Goal: Information Seeking & Learning: Learn about a topic

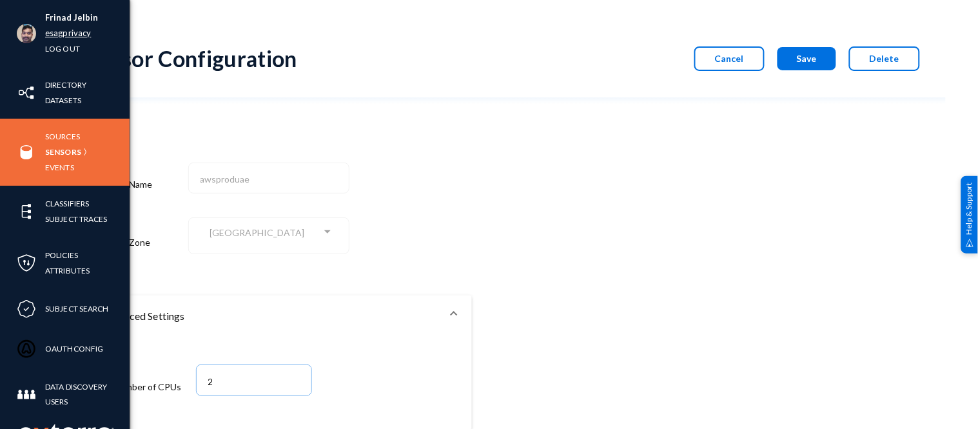
scroll to position [88, 0]
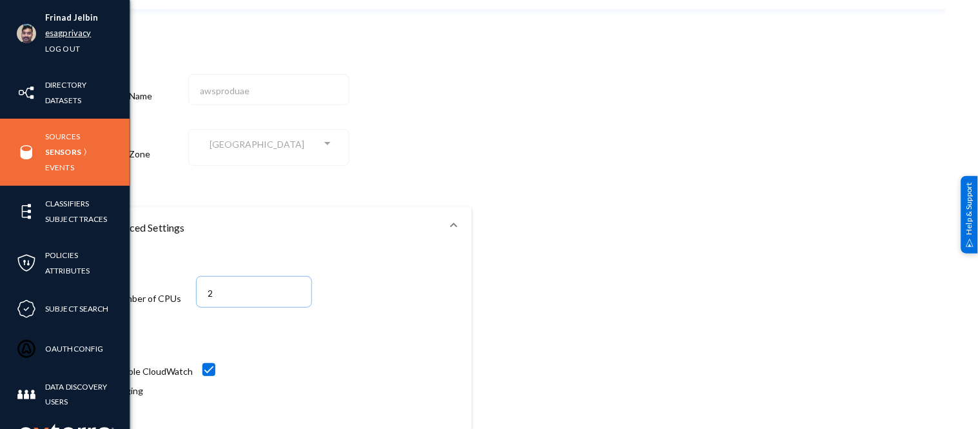
click at [54, 34] on link "esagprivacy" at bounding box center [68, 33] width 46 height 15
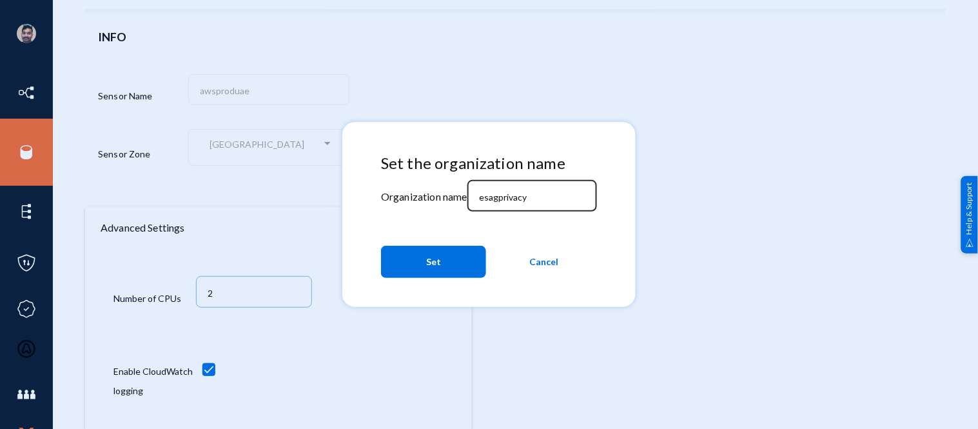
click at [545, 200] on input "esagprivacy" at bounding box center [534, 198] width 111 height 12
type input "e"
type input "bhm"
click at [430, 257] on span "Set" at bounding box center [433, 261] width 15 height 23
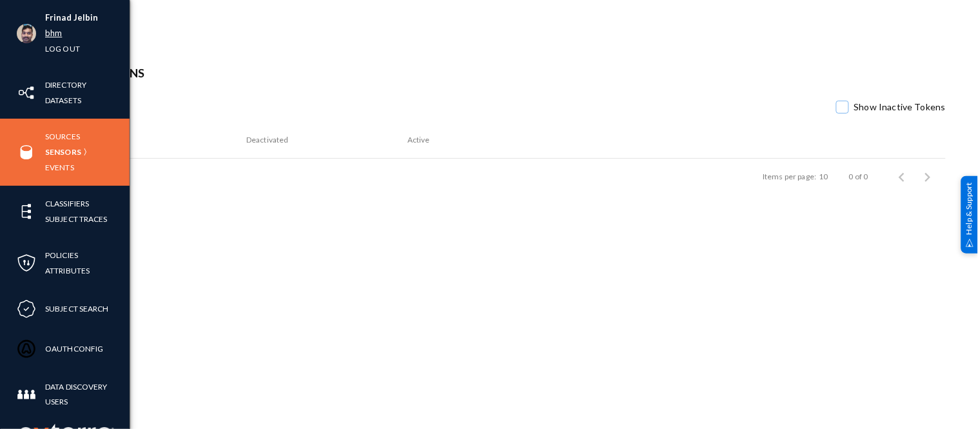
click at [54, 31] on link "bhm" at bounding box center [53, 33] width 17 height 15
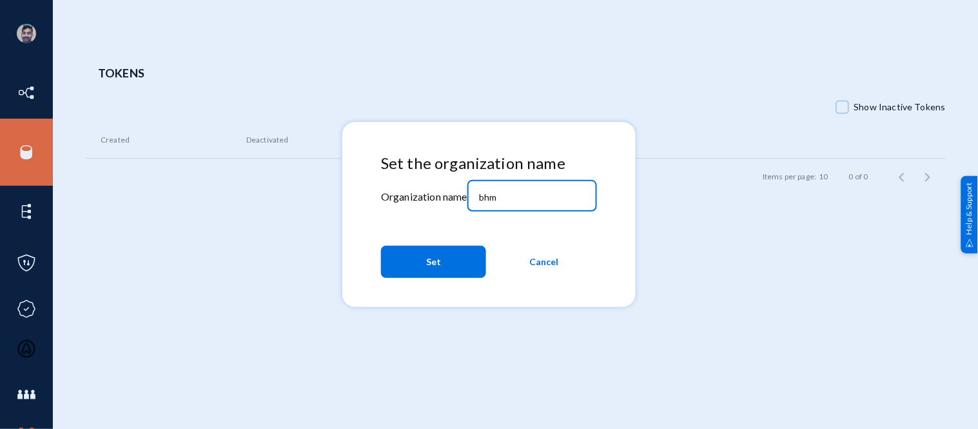
drag, startPoint x: 532, startPoint y: 203, endPoint x: 460, endPoint y: 188, distance: 73.7
click at [460, 188] on div "Set the organization name Organization name bhm Set Cancel" at bounding box center [489, 219] width 216 height 130
type input "[PERSON_NAME]"
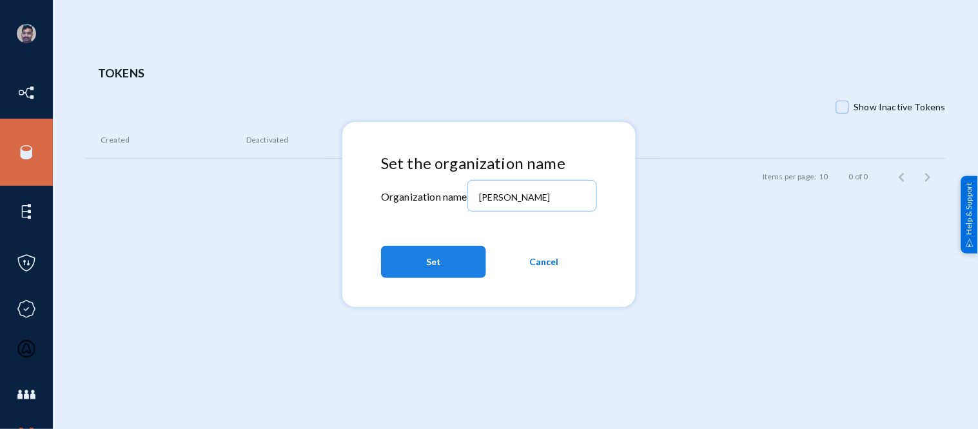
click at [449, 258] on button "Set" at bounding box center [433, 262] width 105 height 32
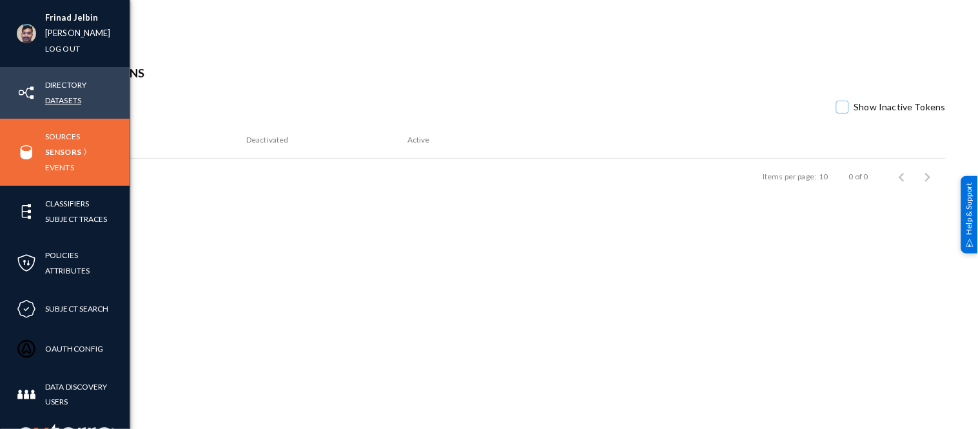
drag, startPoint x: 70, startPoint y: 95, endPoint x: 84, endPoint y: 92, distance: 15.1
click at [70, 95] on link "Datasets" at bounding box center [63, 100] width 36 height 15
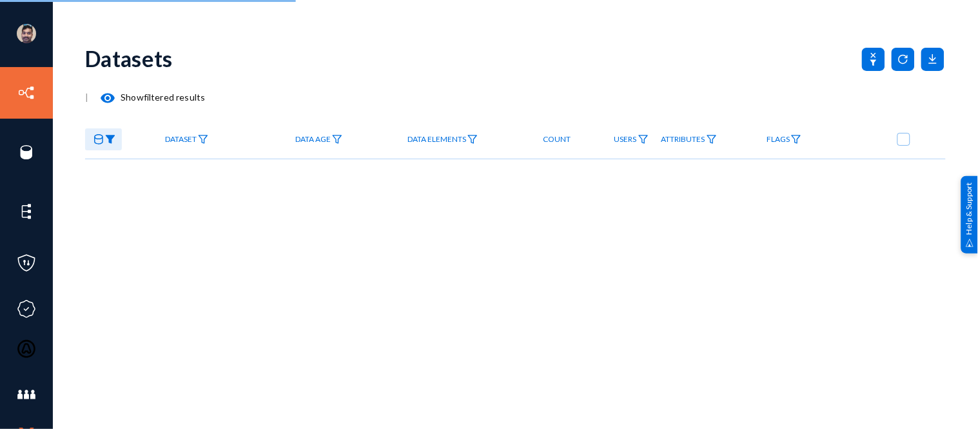
checkbox input "true"
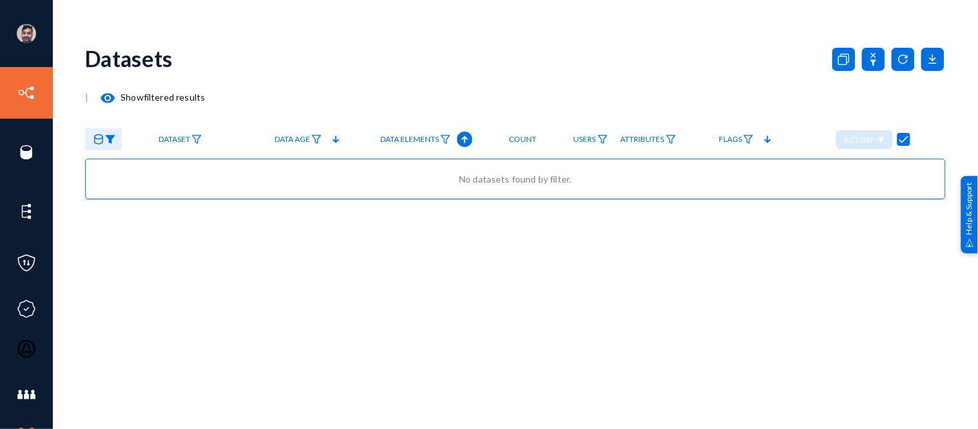
click at [112, 143] on img at bounding box center [110, 139] width 10 height 9
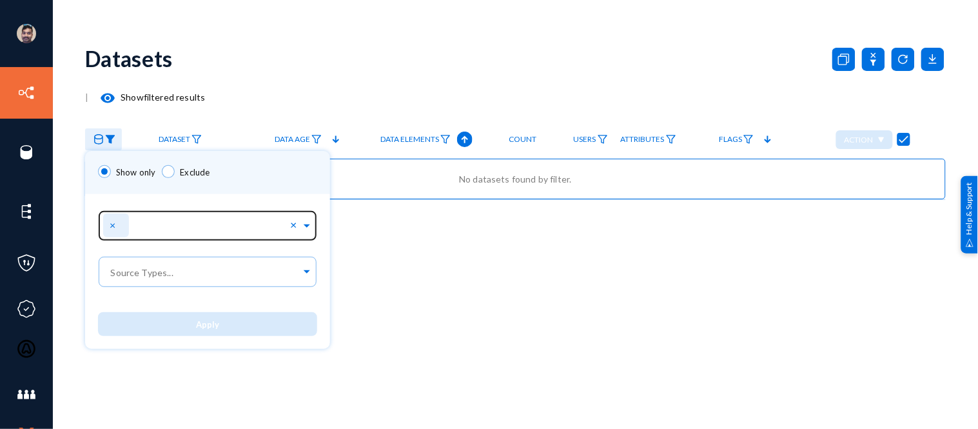
click at [111, 224] on span "×" at bounding box center [114, 225] width 9 height 12
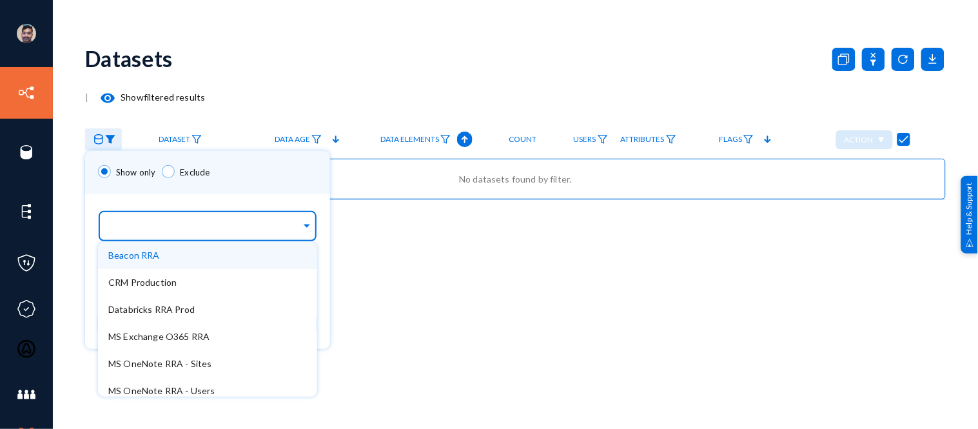
click at [164, 230] on input "text" at bounding box center [204, 228] width 193 height 12
type input "sap"
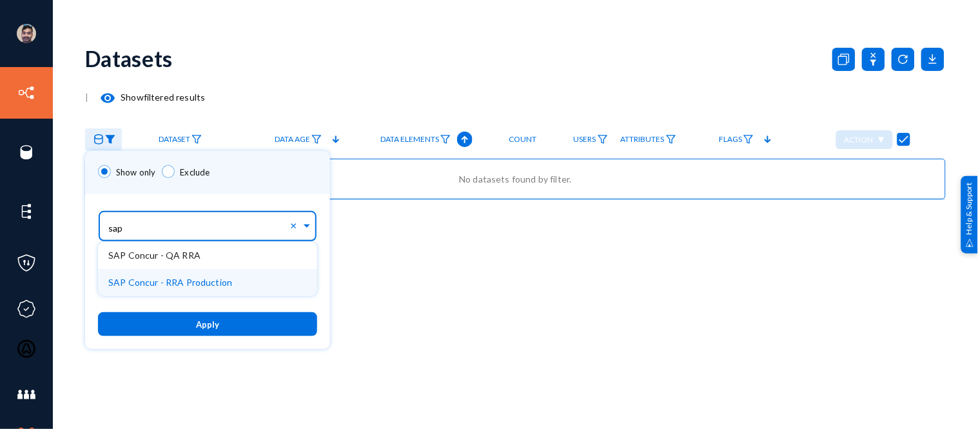
click at [182, 279] on span "SAP Concur - RRA Production" at bounding box center [170, 282] width 124 height 11
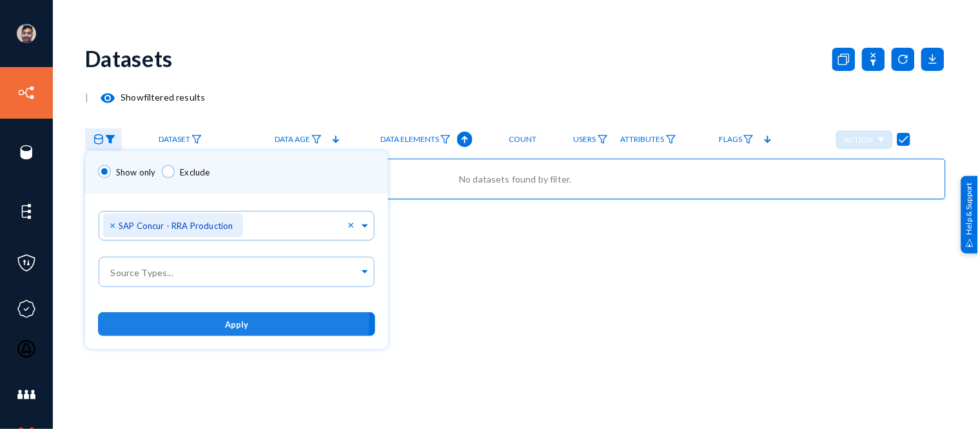
click at [215, 320] on button "Apply" at bounding box center [236, 324] width 277 height 24
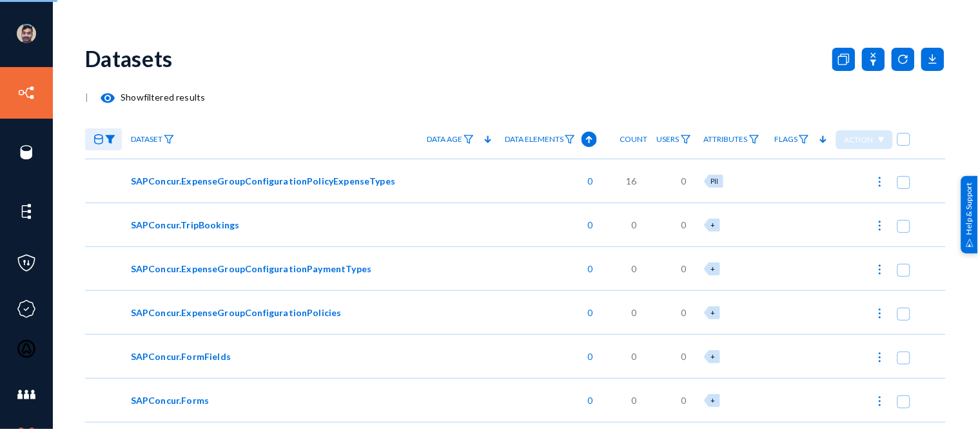
checkbox input "false"
click at [168, 137] on img at bounding box center [169, 139] width 10 height 9
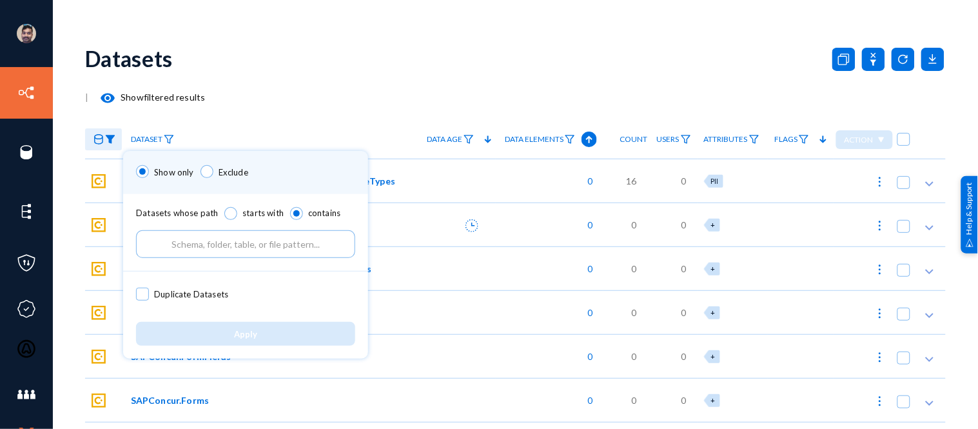
click at [190, 237] on input "text" at bounding box center [245, 244] width 219 height 28
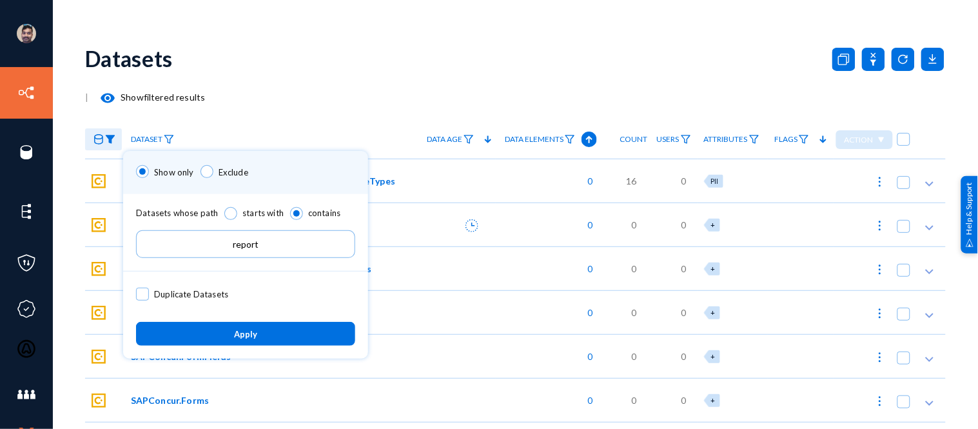
type input "report"
click at [226, 331] on button "Apply" at bounding box center [245, 334] width 219 height 24
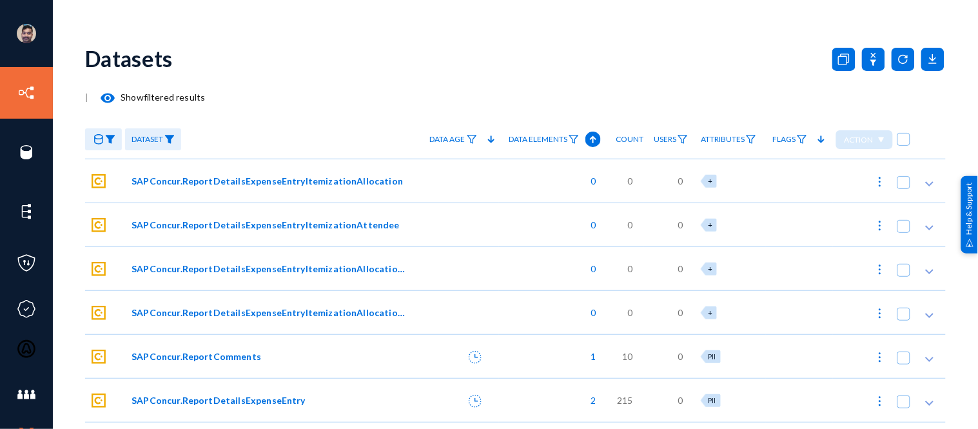
scroll to position [124, 0]
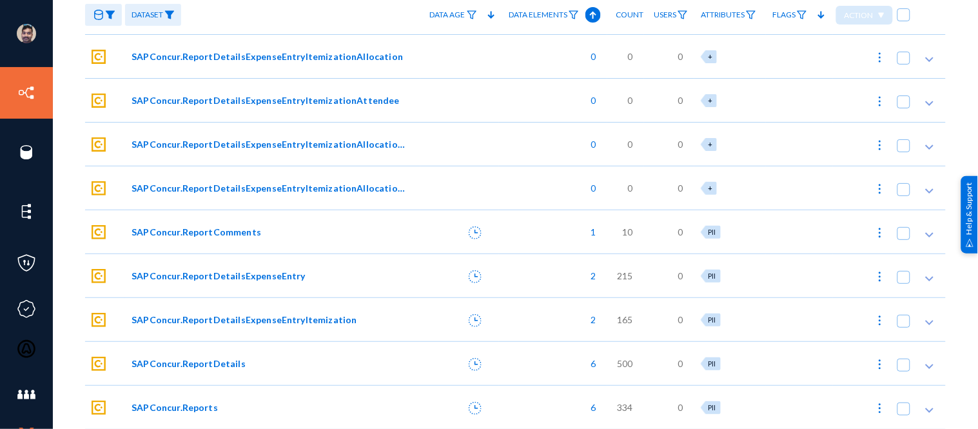
click at [212, 357] on span "SAPConcur.ReportDetails" at bounding box center [189, 364] width 114 height 14
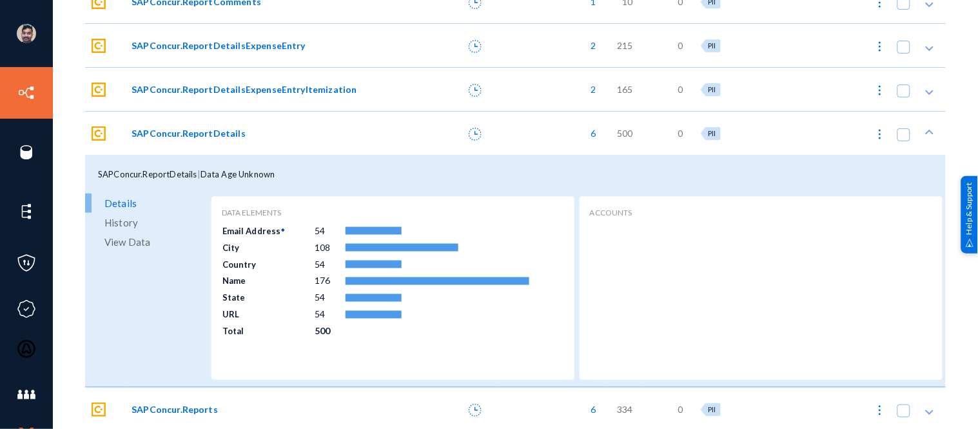
scroll to position [357, 0]
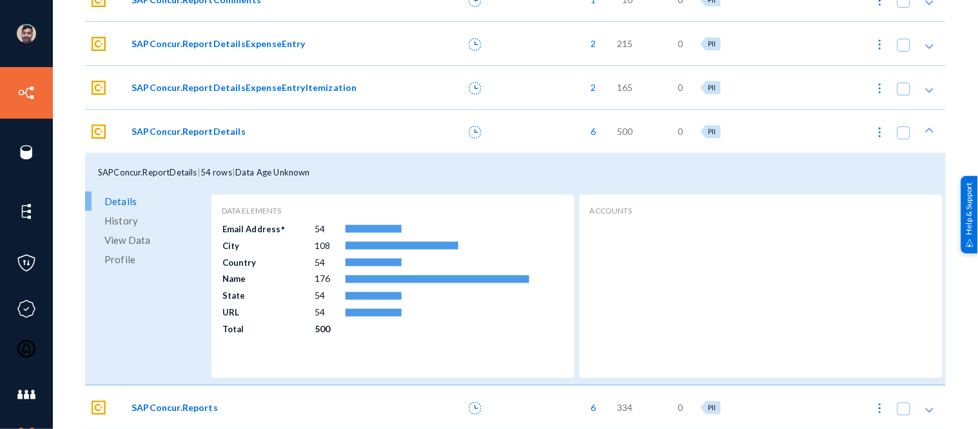
click at [184, 402] on span "SAPConcur.Reports" at bounding box center [175, 408] width 86 height 14
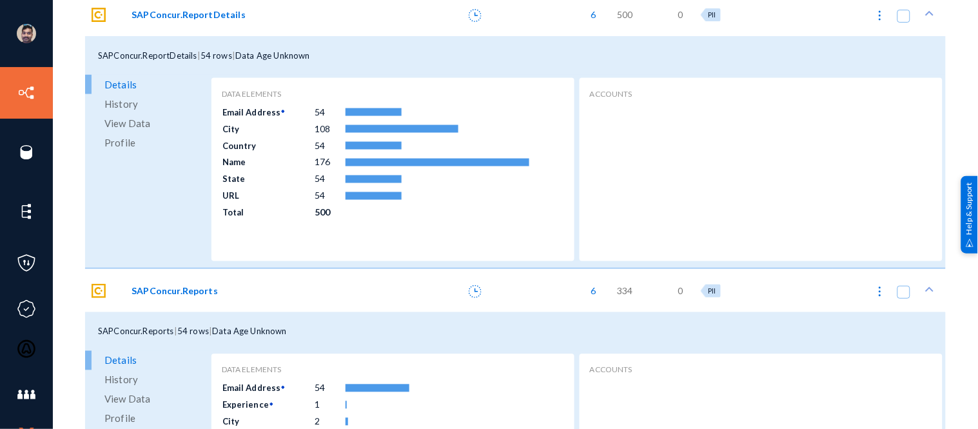
scroll to position [473, 0]
click at [132, 120] on span "View Data" at bounding box center [127, 123] width 46 height 19
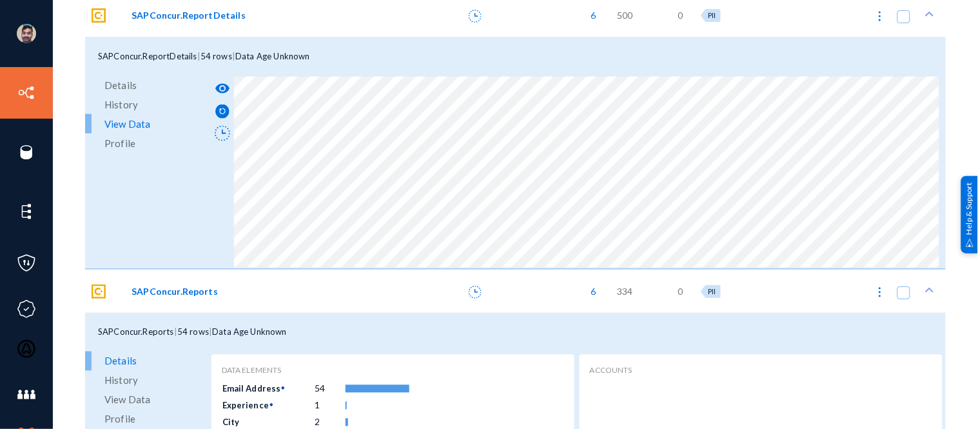
scroll to position [589, 0]
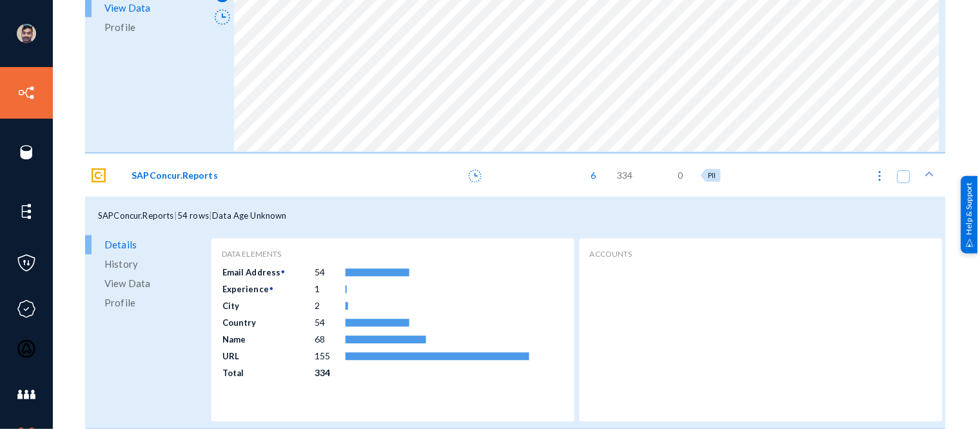
click at [121, 282] on span "View Data" at bounding box center [127, 283] width 46 height 19
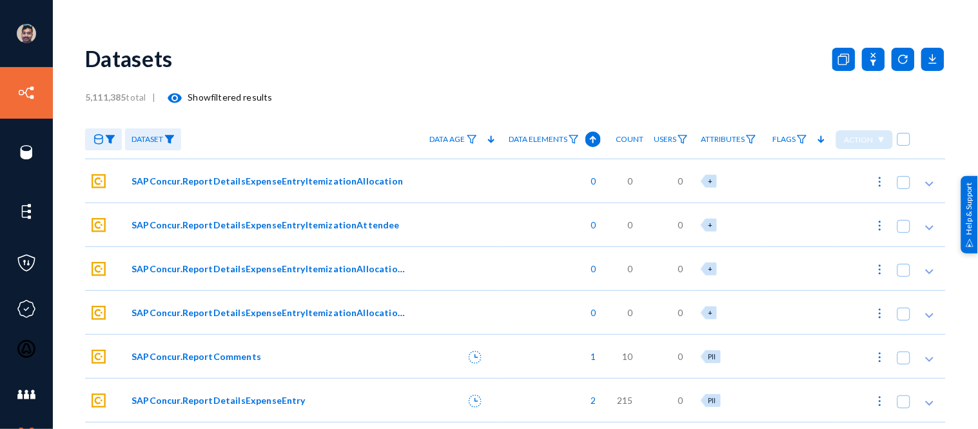
click at [166, 139] on img at bounding box center [169, 139] width 10 height 9
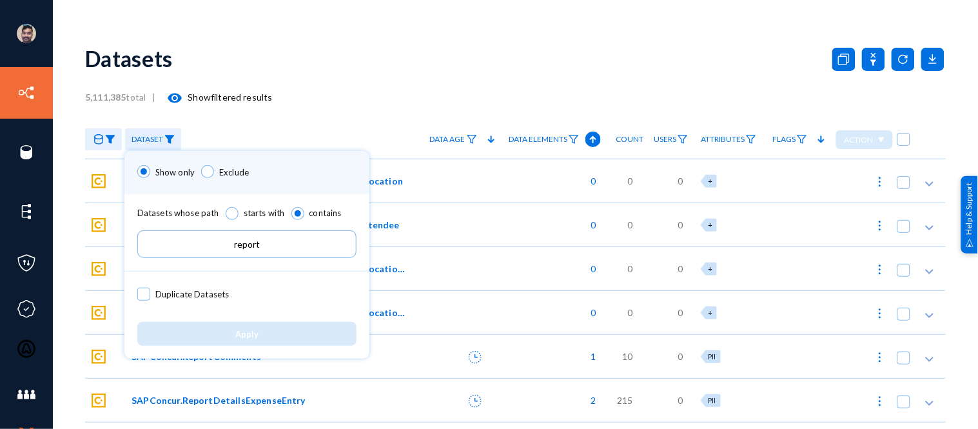
drag, startPoint x: 269, startPoint y: 239, endPoint x: 200, endPoint y: 233, distance: 69.3
click at [200, 233] on input "report" at bounding box center [246, 244] width 219 height 28
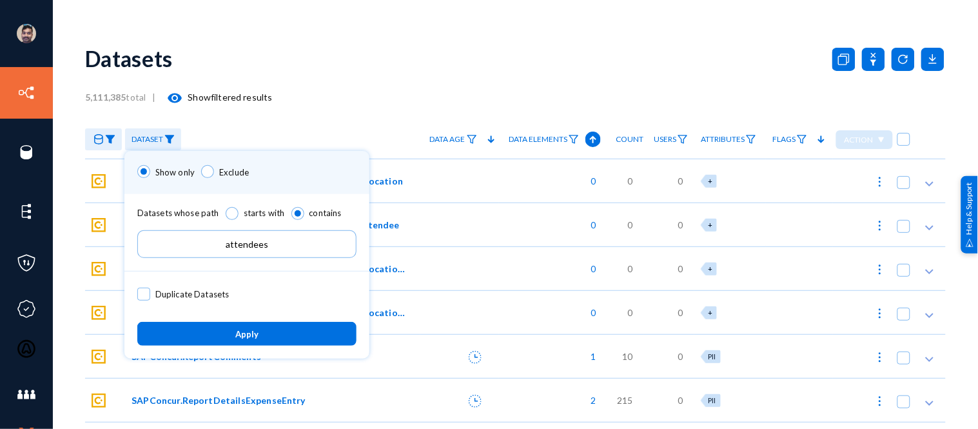
type input "attendees"
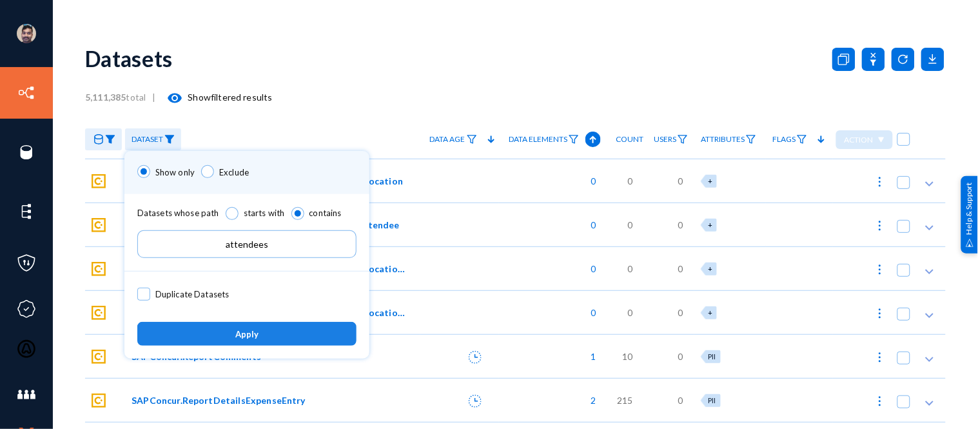
click at [257, 329] on span "Apply" at bounding box center [246, 334] width 23 height 10
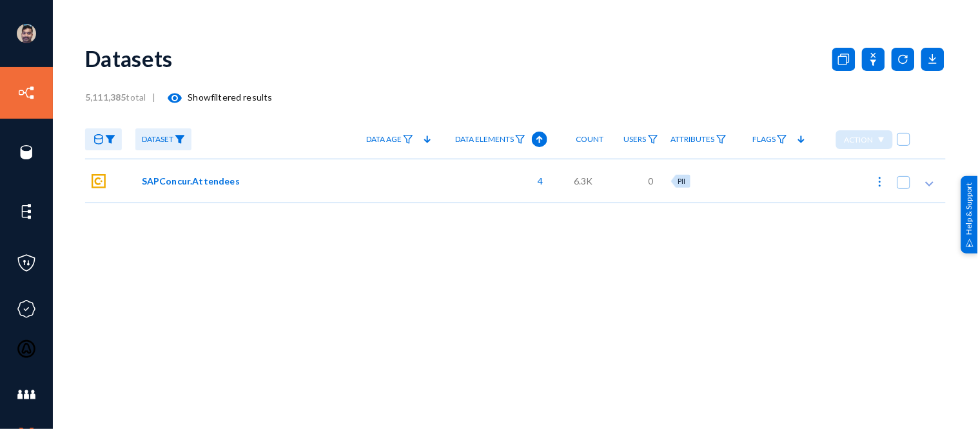
click at [195, 181] on span "SAPConcur.Attendees" at bounding box center [191, 181] width 98 height 14
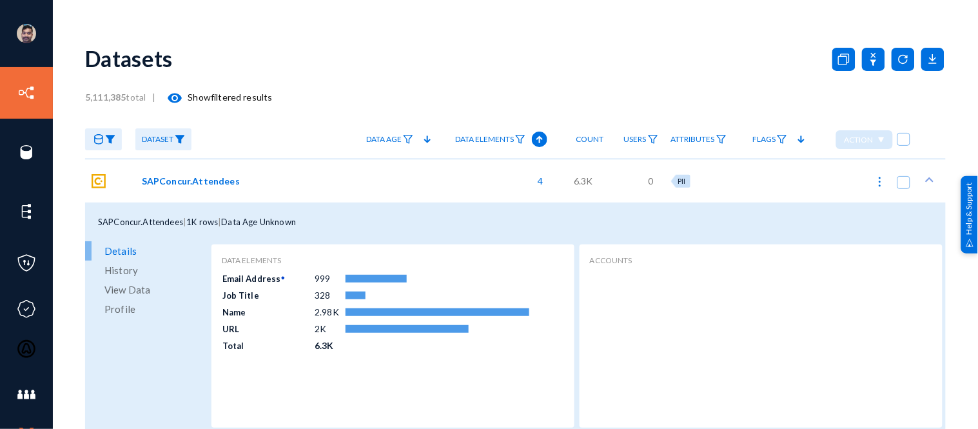
click at [131, 288] on span "View Data" at bounding box center [127, 289] width 46 height 19
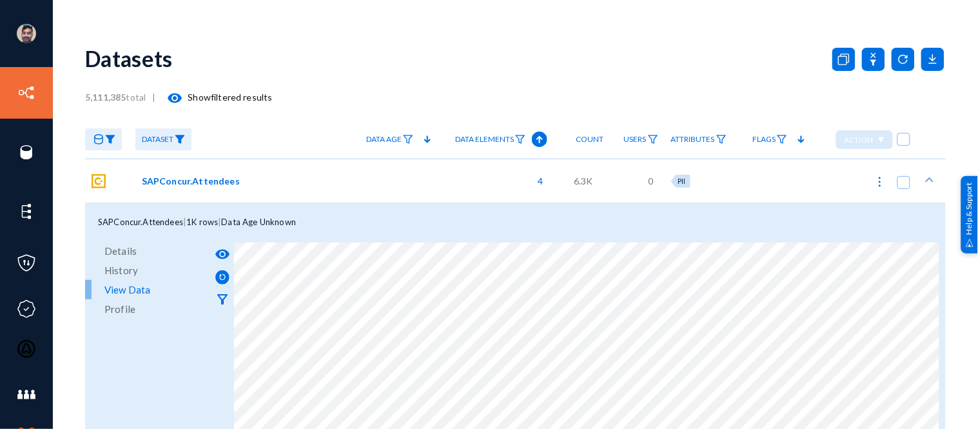
scroll to position [6, 0]
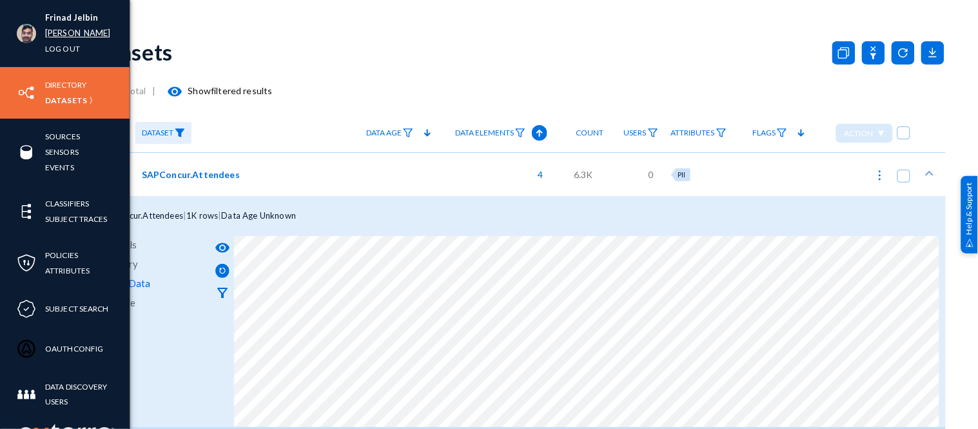
click at [61, 34] on link "[PERSON_NAME]" at bounding box center [78, 33] width 66 height 15
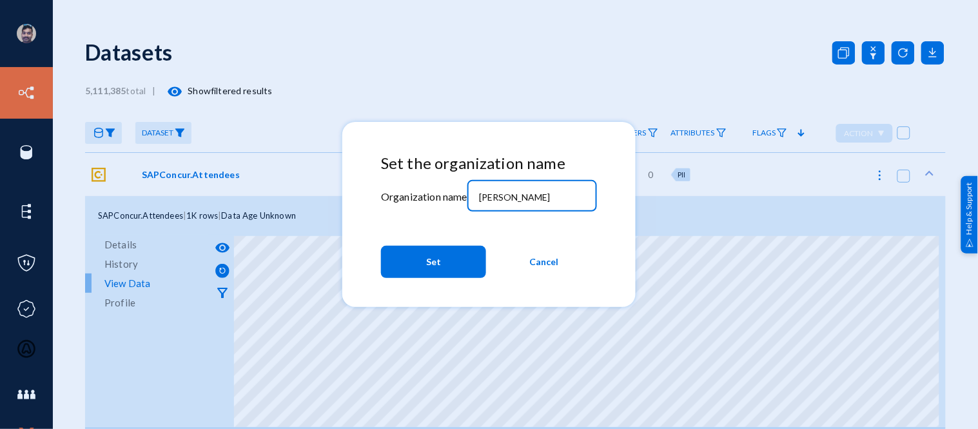
drag, startPoint x: 506, startPoint y: 197, endPoint x: 446, endPoint y: 183, distance: 62.1
click at [446, 183] on div "Set the organization name Organization name russel Set Cancel" at bounding box center [489, 219] width 216 height 130
type input "esagprivacy"
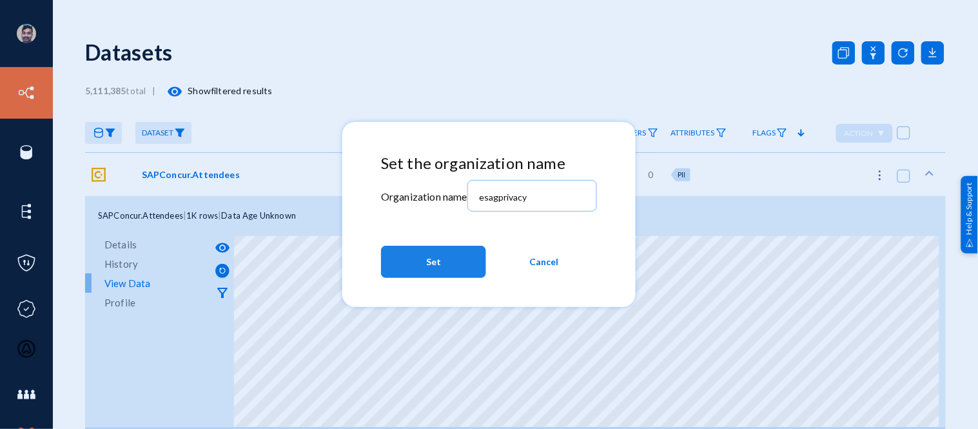
click at [437, 268] on span "Set" at bounding box center [433, 261] width 15 height 23
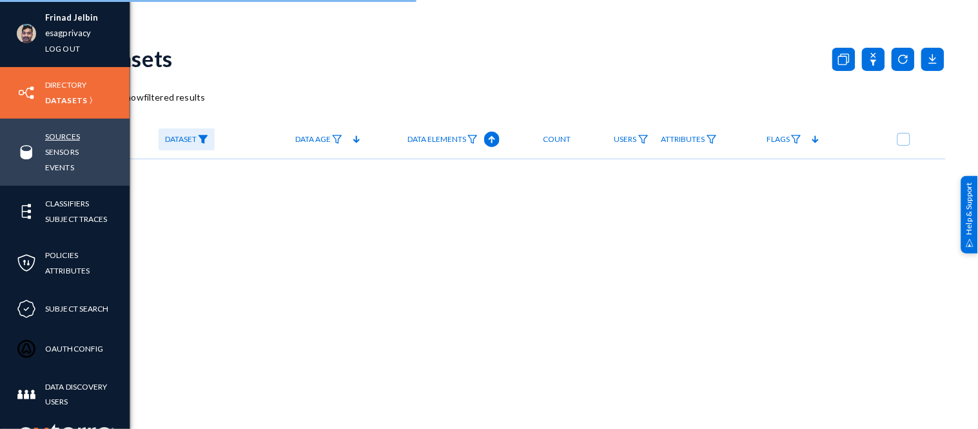
checkbox input "true"
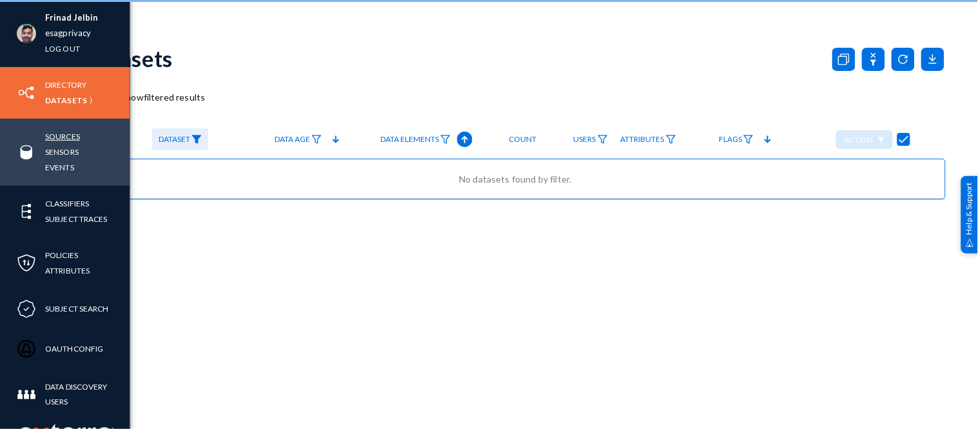
click at [66, 136] on link "Sources" at bounding box center [62, 136] width 35 height 15
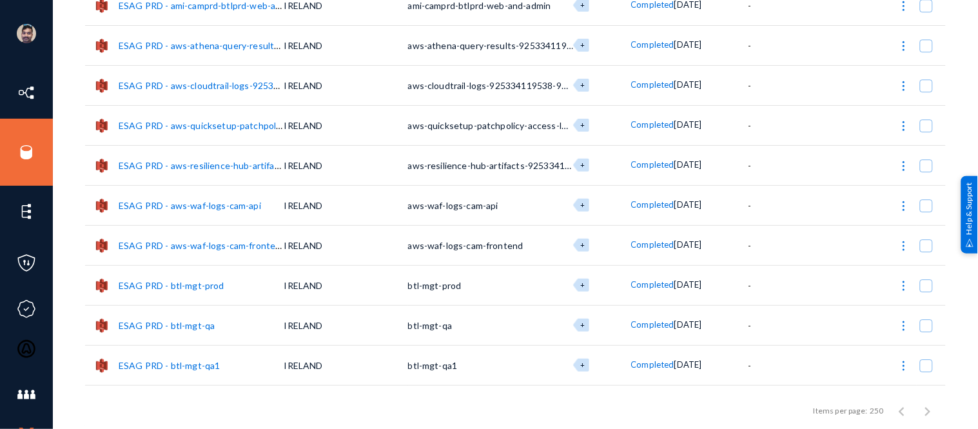
scroll to position [871, 0]
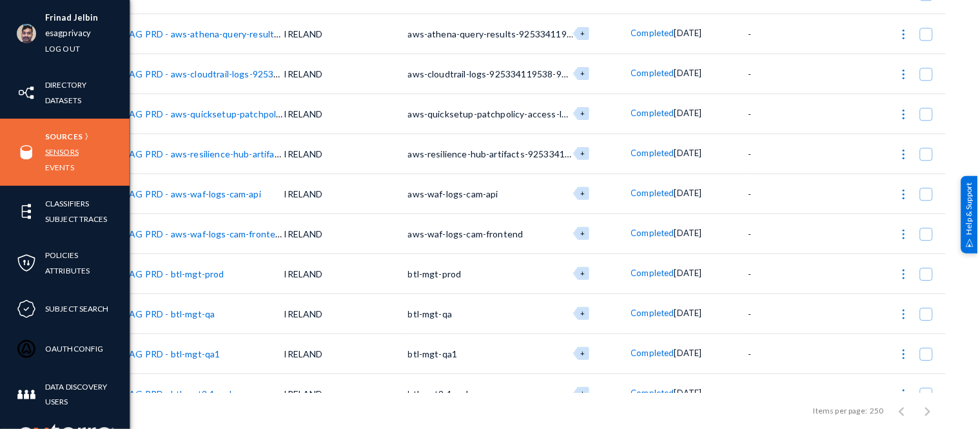
click at [63, 158] on link "Sensors" at bounding box center [62, 151] width 34 height 15
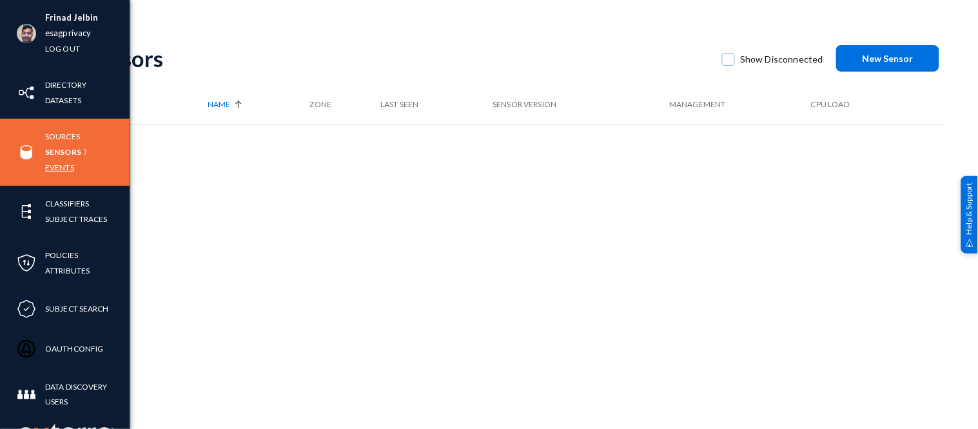
click at [63, 170] on link "Events" at bounding box center [59, 167] width 29 height 15
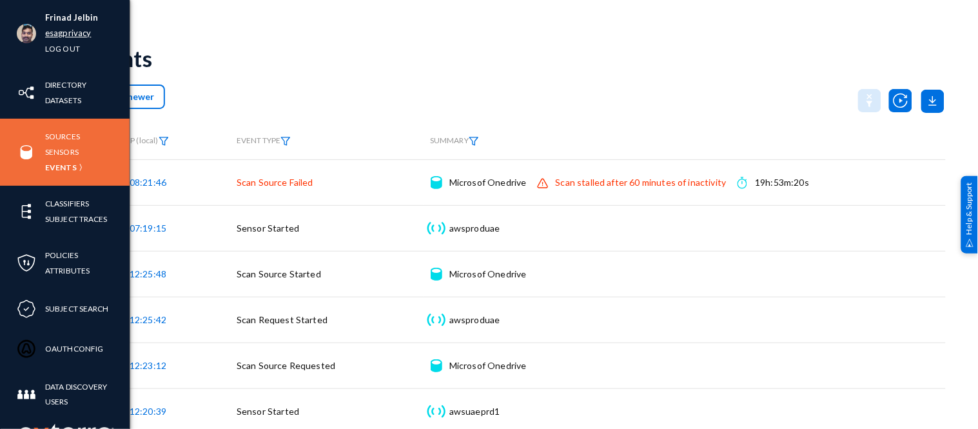
click at [68, 35] on link "esagprivacy" at bounding box center [68, 33] width 46 height 15
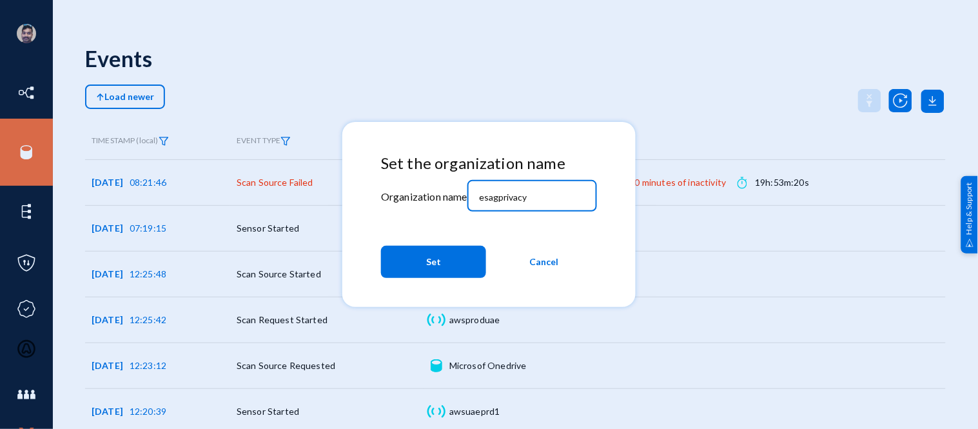
drag, startPoint x: 533, startPoint y: 197, endPoint x: 429, endPoint y: 177, distance: 105.7
click at [429, 177] on div "Set the organization name Organization name esagprivacy Set Cancel" at bounding box center [489, 219] width 216 height 130
type input "bhm"
click at [459, 262] on button "Set" at bounding box center [433, 262] width 105 height 32
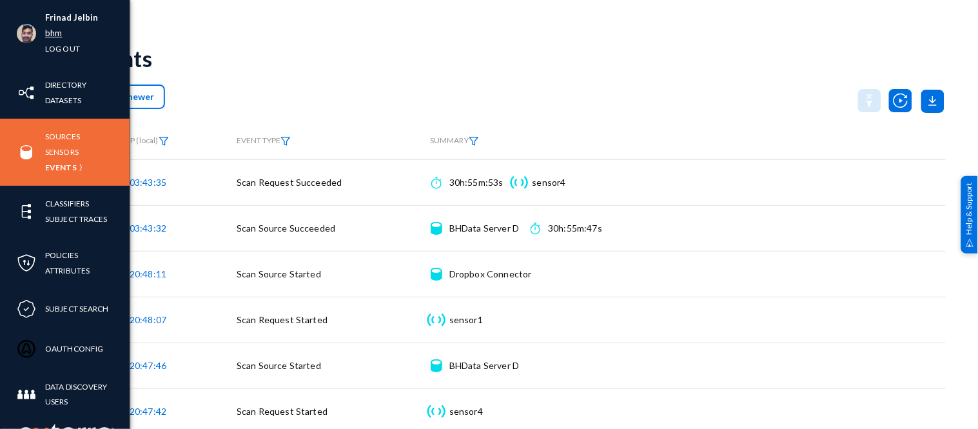
click at [50, 34] on link "bhm" at bounding box center [53, 33] width 17 height 15
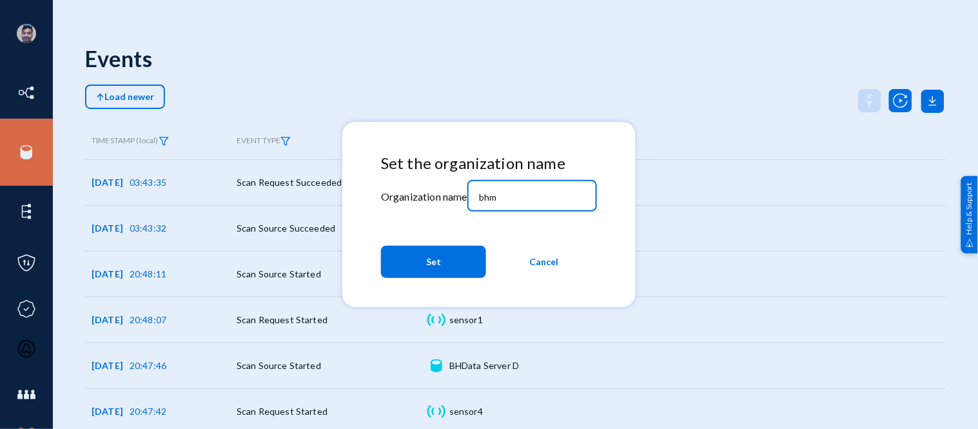
click at [519, 196] on input "bhm" at bounding box center [534, 198] width 111 height 12
type input "b"
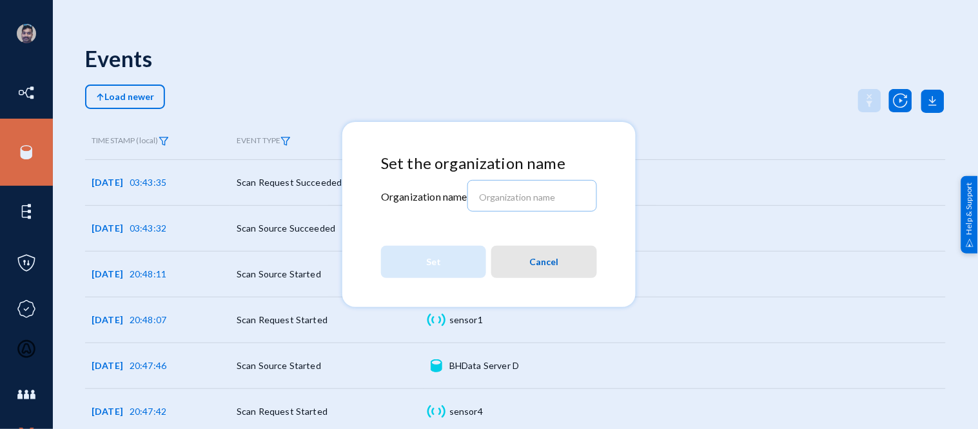
click at [546, 260] on span "Cancel" at bounding box center [544, 261] width 29 height 23
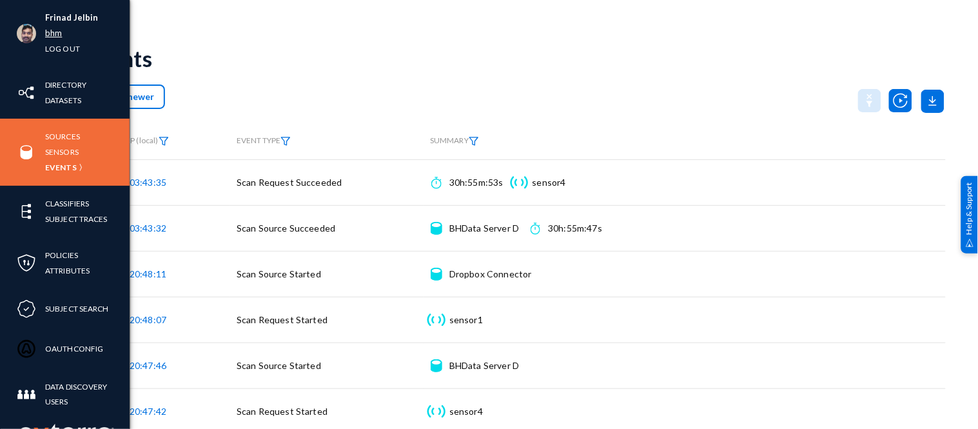
click at [52, 31] on link "bhm" at bounding box center [53, 33] width 17 height 15
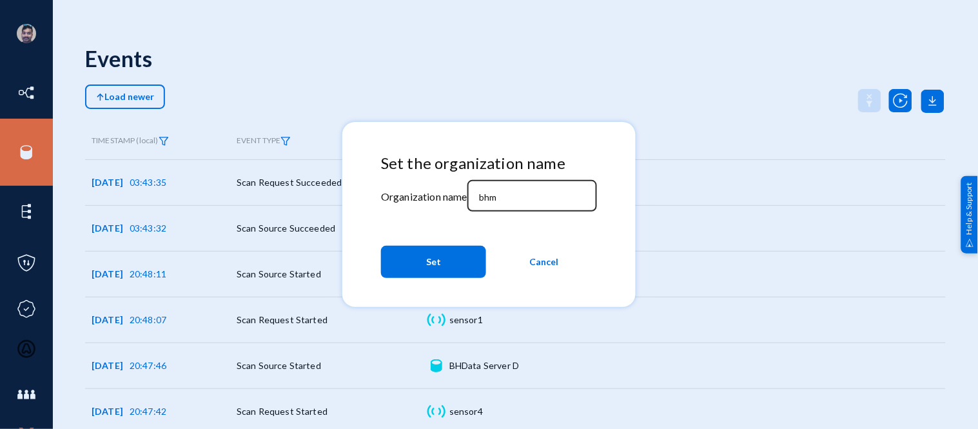
click at [514, 200] on input "bhm" at bounding box center [534, 198] width 111 height 12
type input "b"
type input "[PERSON_NAME]"
click at [434, 258] on span "Set" at bounding box center [433, 261] width 15 height 23
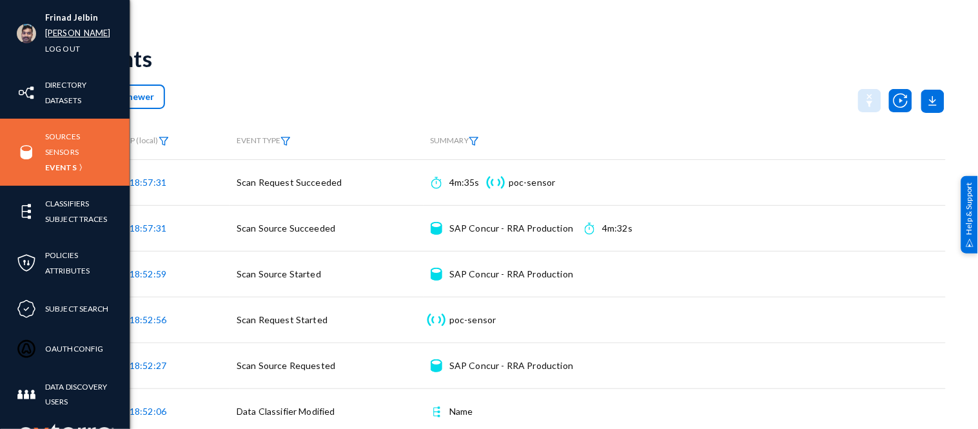
click at [55, 36] on link "[PERSON_NAME]" at bounding box center [78, 33] width 66 height 15
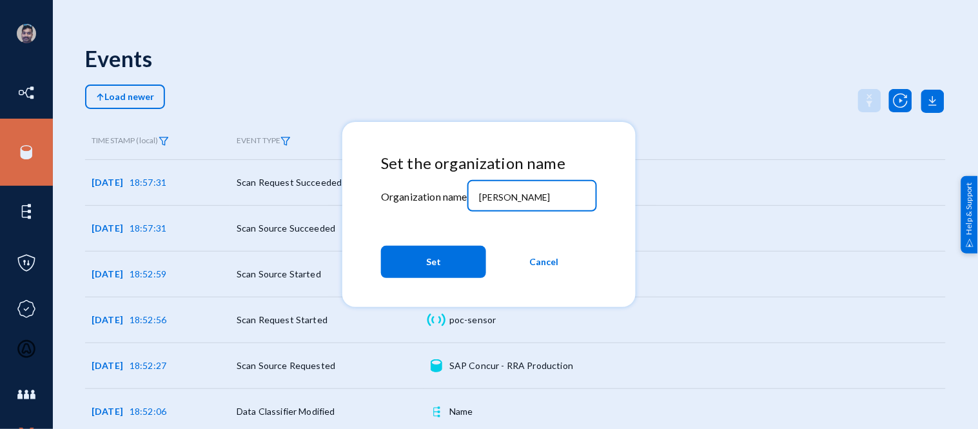
drag, startPoint x: 526, startPoint y: 194, endPoint x: 457, endPoint y: 190, distance: 69.8
click at [457, 190] on div "Set the organization name Organization name [PERSON_NAME] Set Cancel" at bounding box center [489, 219] width 216 height 130
type input "bhm"
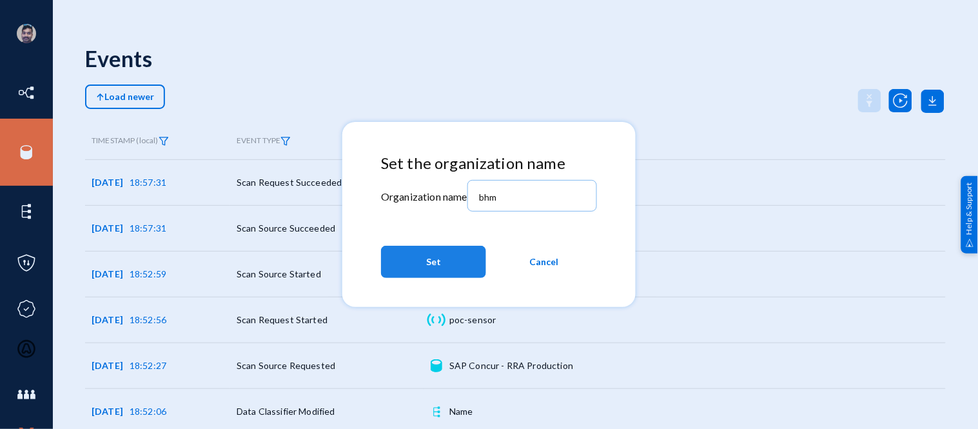
click at [459, 261] on button "Set" at bounding box center [433, 262] width 105 height 32
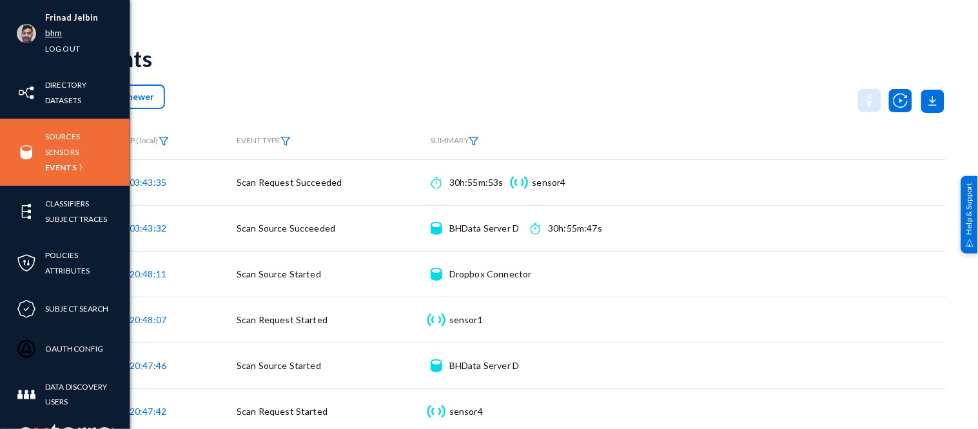
click at [58, 35] on link "bhm" at bounding box center [53, 33] width 17 height 15
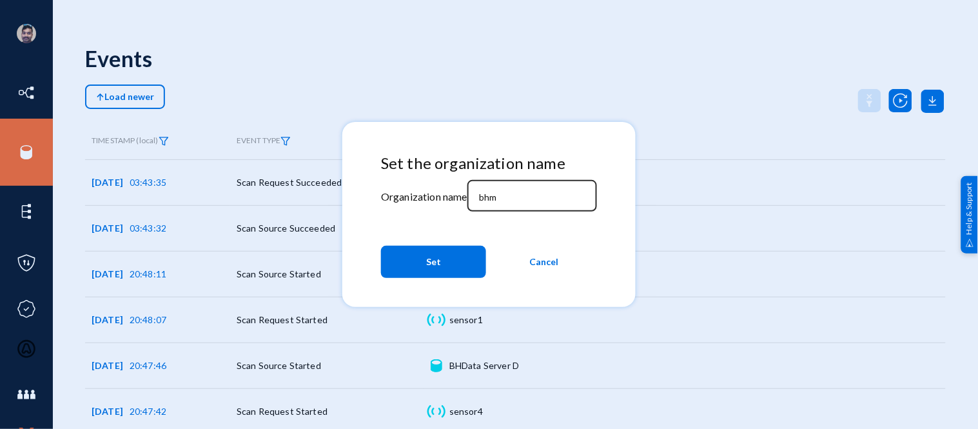
click at [515, 204] on div "bhm" at bounding box center [532, 195] width 116 height 34
type input "b"
type input "[PERSON_NAME]"
click at [437, 258] on span "Set" at bounding box center [433, 261] width 15 height 23
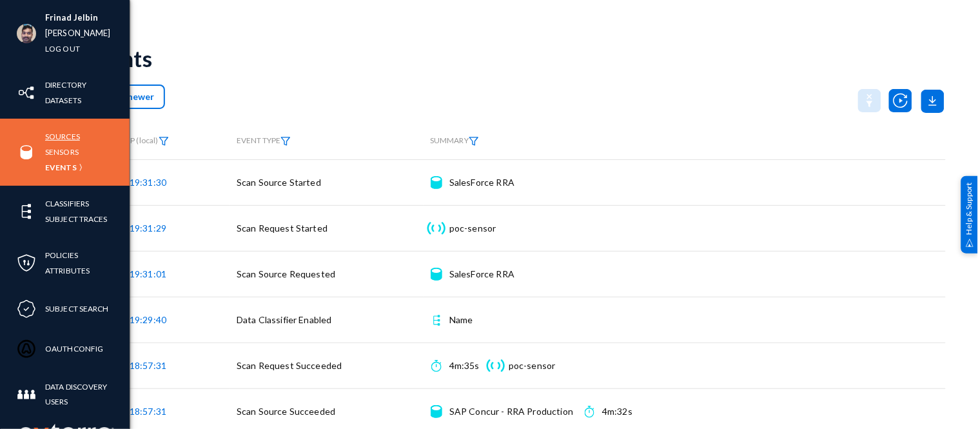
click at [55, 133] on link "Sources" at bounding box center [62, 136] width 35 height 15
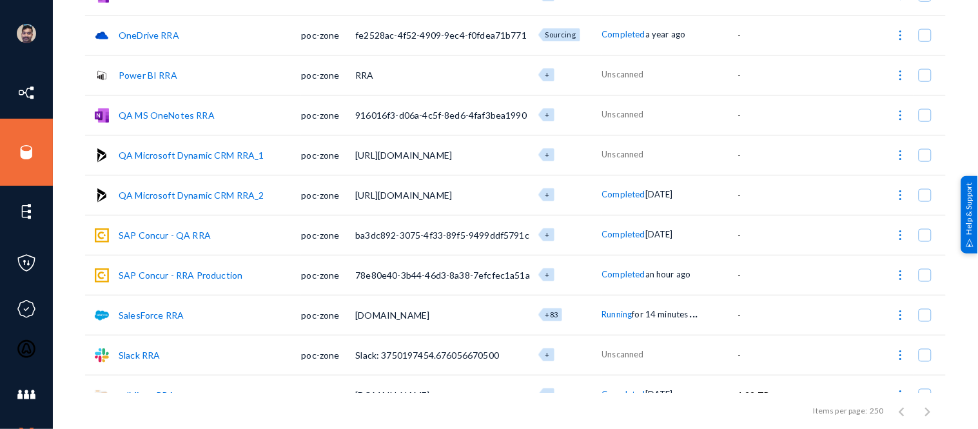
scroll to position [371, 0]
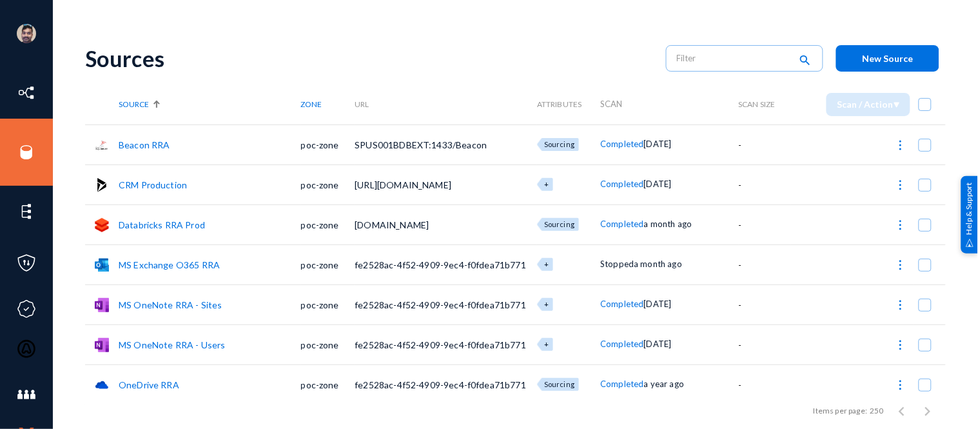
scroll to position [371, 0]
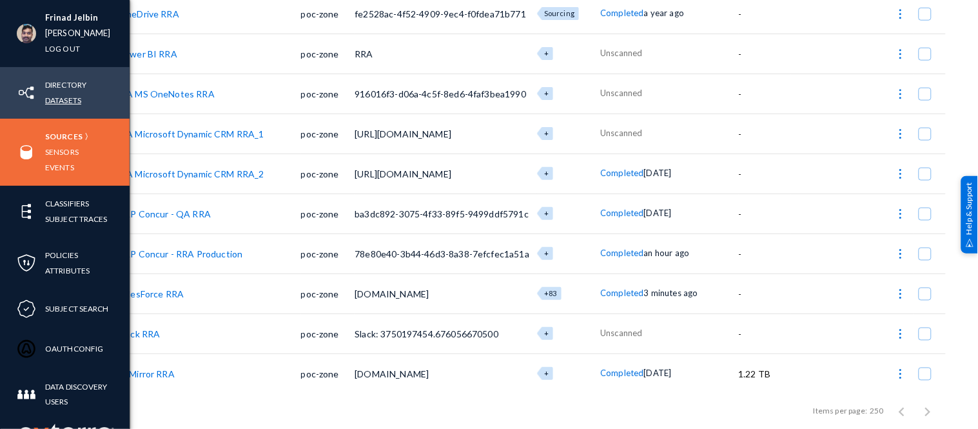
click at [56, 106] on link "Datasets" at bounding box center [63, 100] width 36 height 15
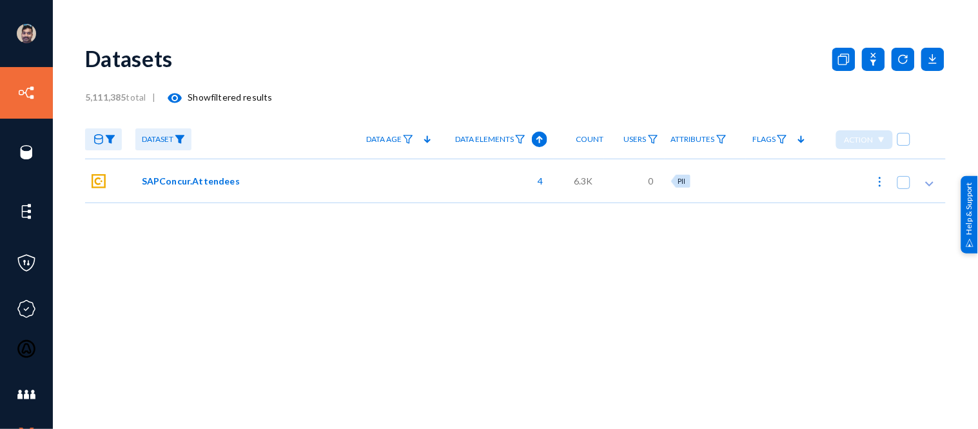
click at [114, 139] on img at bounding box center [110, 139] width 10 height 9
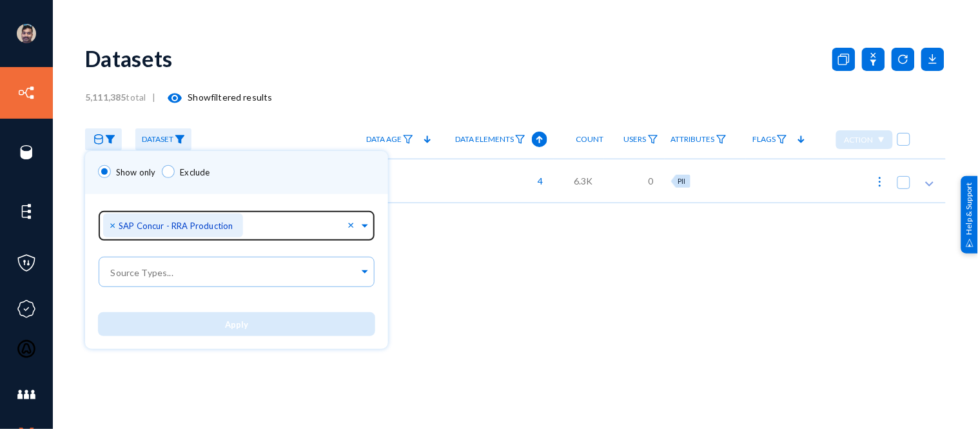
click at [114, 223] on span "×" at bounding box center [114, 225] width 9 height 12
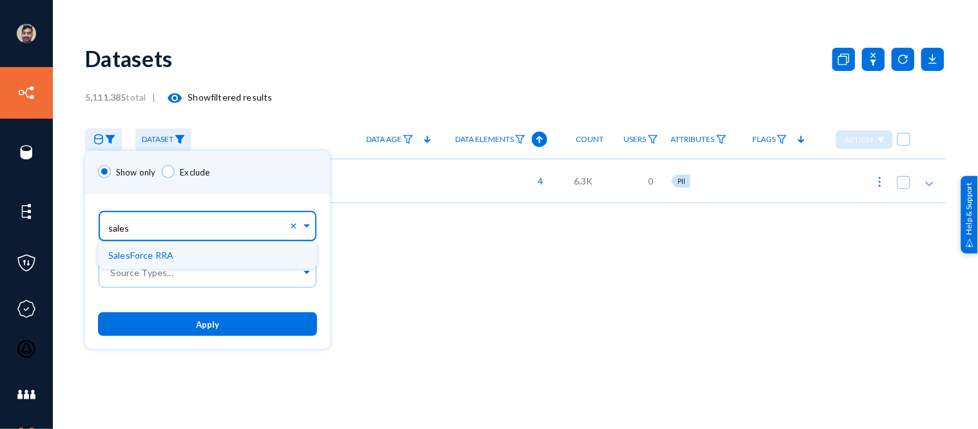
type input "salesf"
click at [146, 255] on span "SalesForce RRA" at bounding box center [140, 255] width 65 height 11
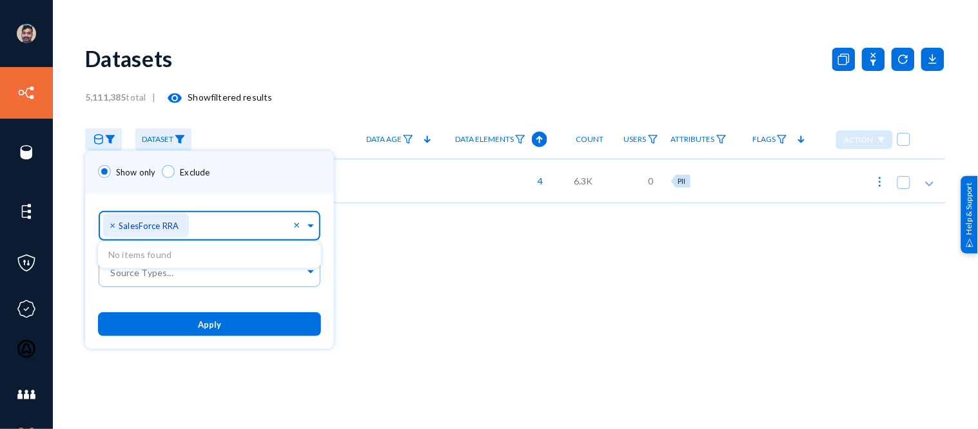
click at [203, 319] on span "Apply" at bounding box center [209, 324] width 23 height 10
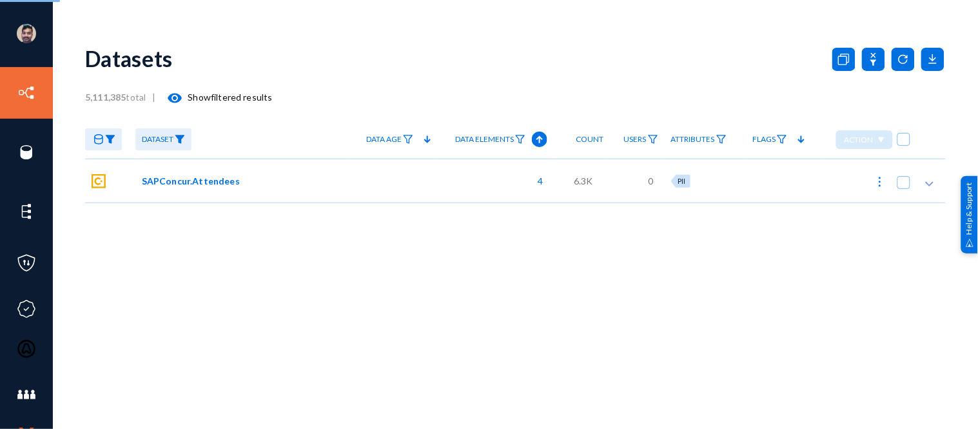
checkbox input "true"
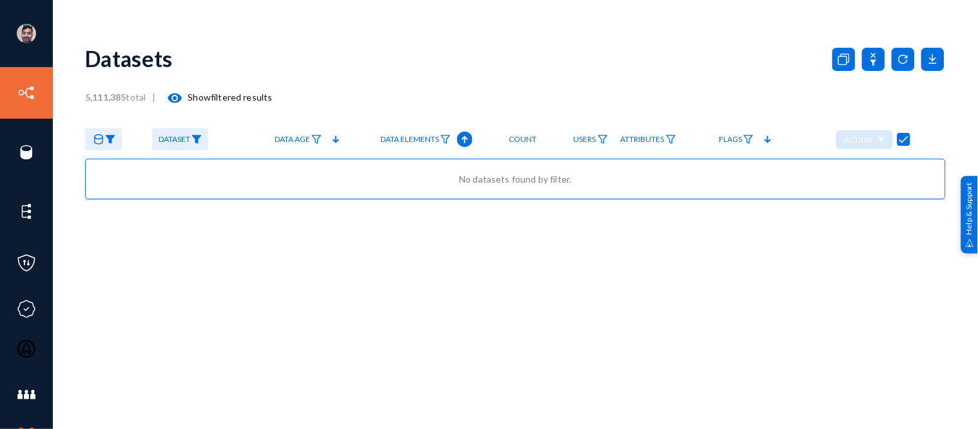
click at [197, 139] on img at bounding box center [197, 139] width 10 height 9
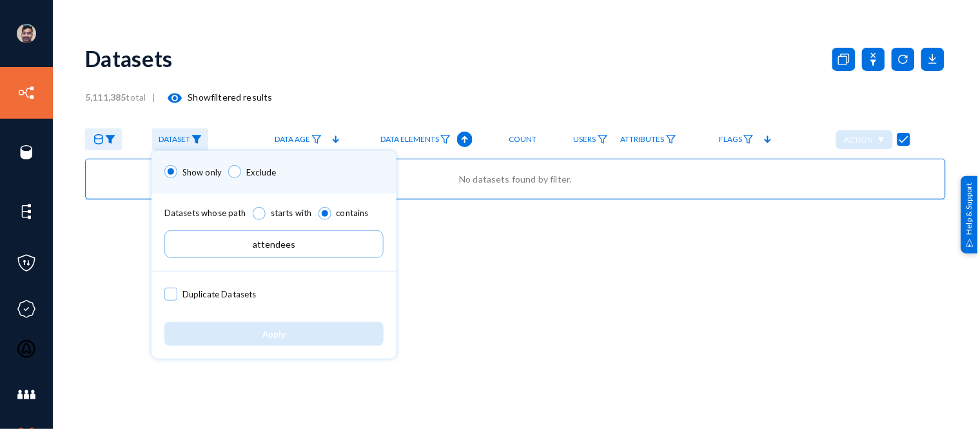
drag, startPoint x: 299, startPoint y: 244, endPoint x: 214, endPoint y: 231, distance: 85.5
click at [214, 231] on input "attendees" at bounding box center [273, 244] width 219 height 28
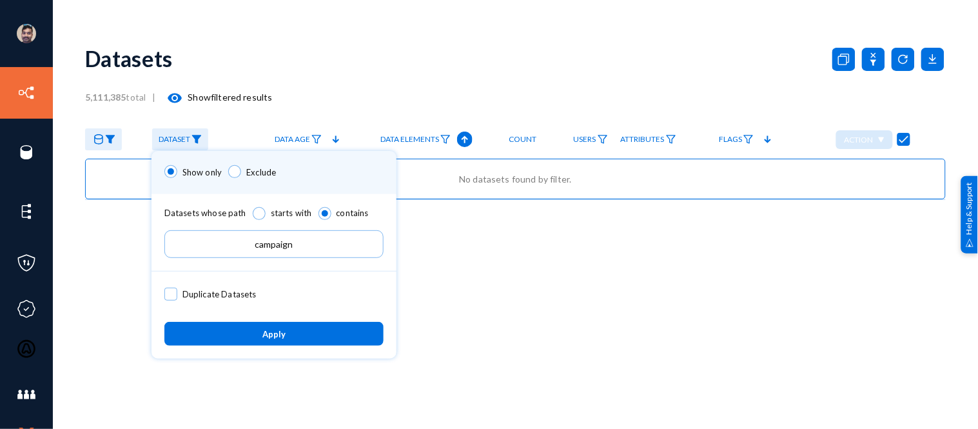
type input "campaign"
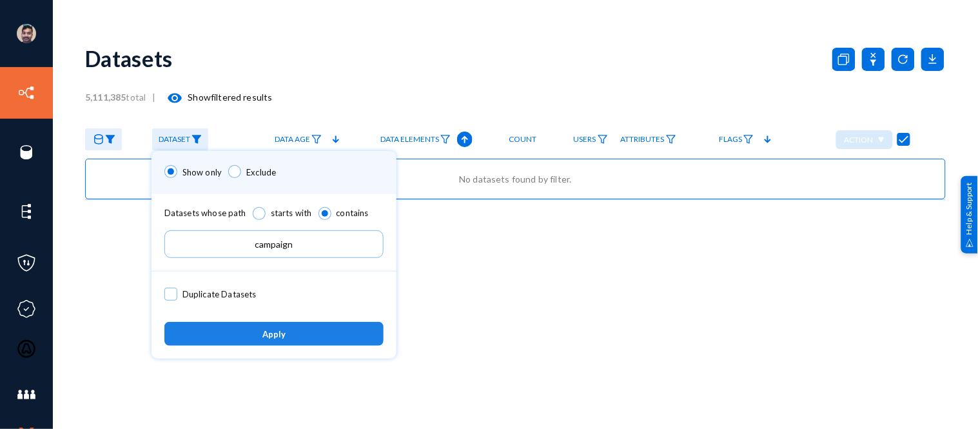
click at [262, 337] on span "Apply" at bounding box center [273, 334] width 23 height 10
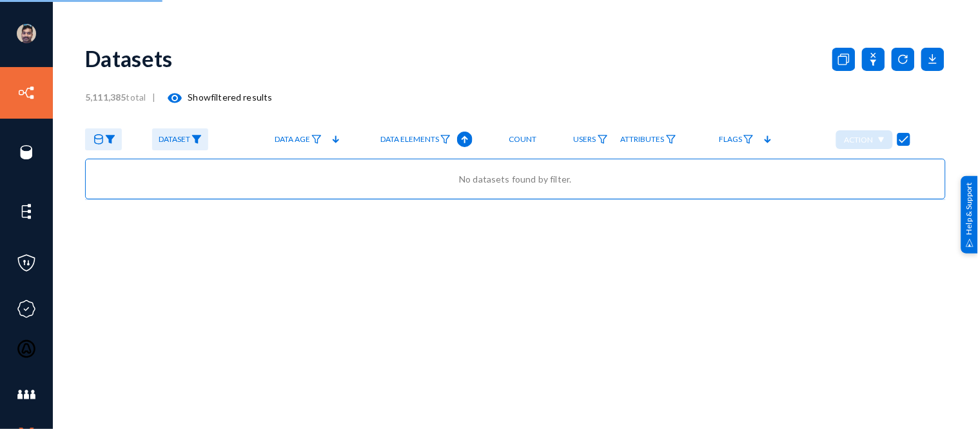
checkbox input "false"
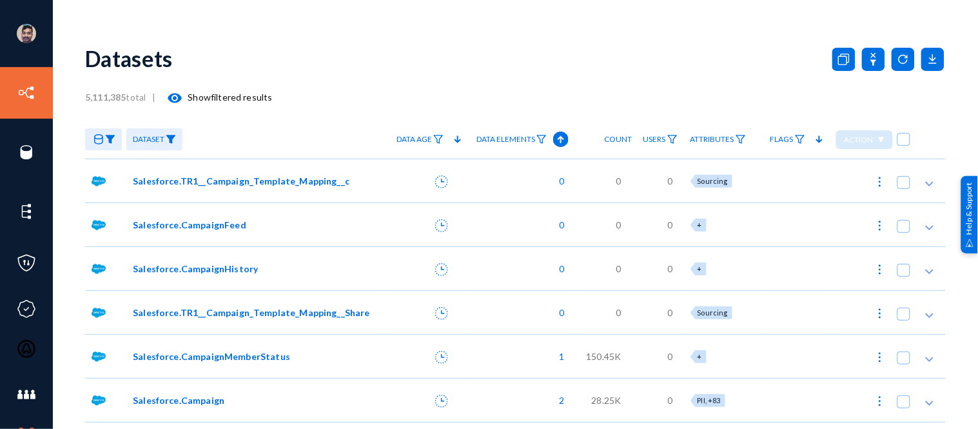
scroll to position [81, 0]
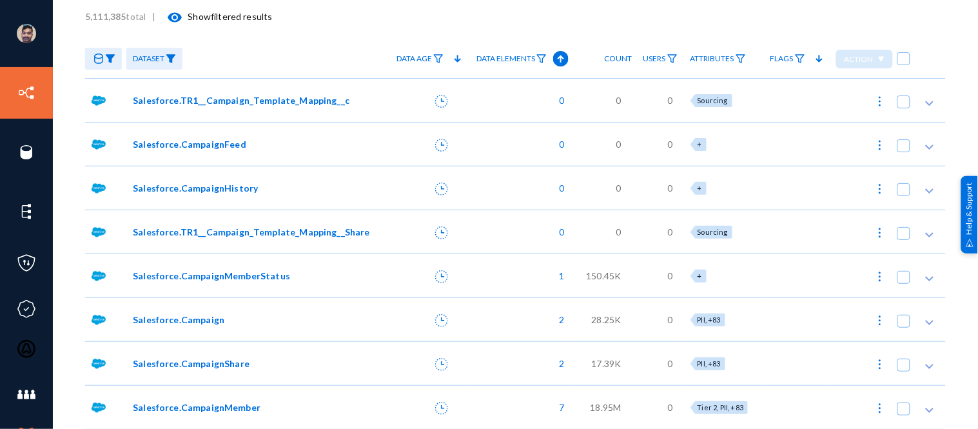
click at [221, 404] on span "Salesforce.CampaignMember" at bounding box center [197, 408] width 128 height 14
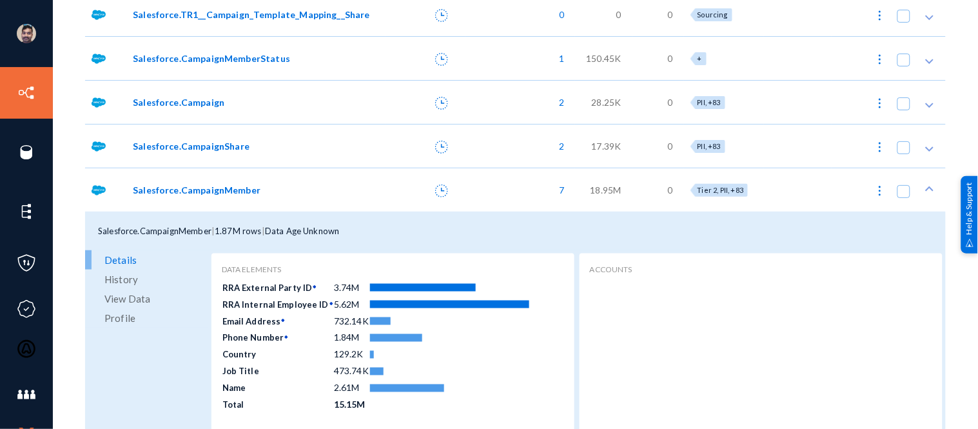
scroll to position [300, 0]
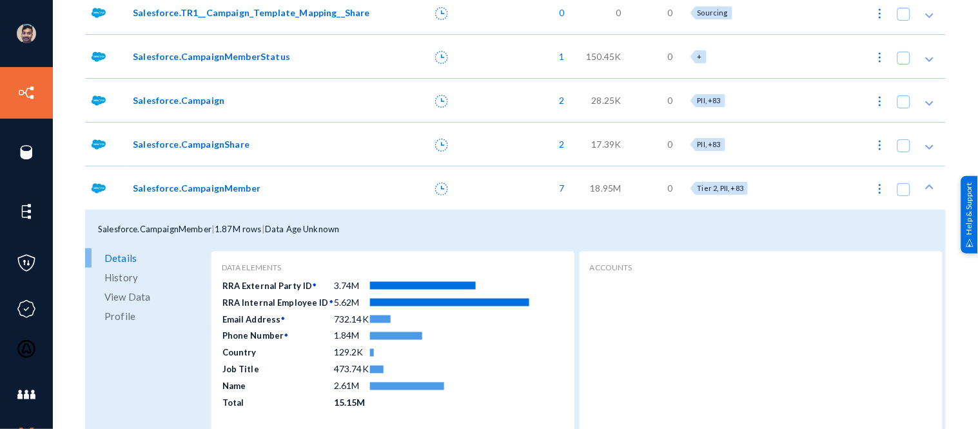
click at [128, 293] on span "View Data" at bounding box center [127, 296] width 46 height 19
